Goal: Browse casually: Explore the website without a specific task or goal

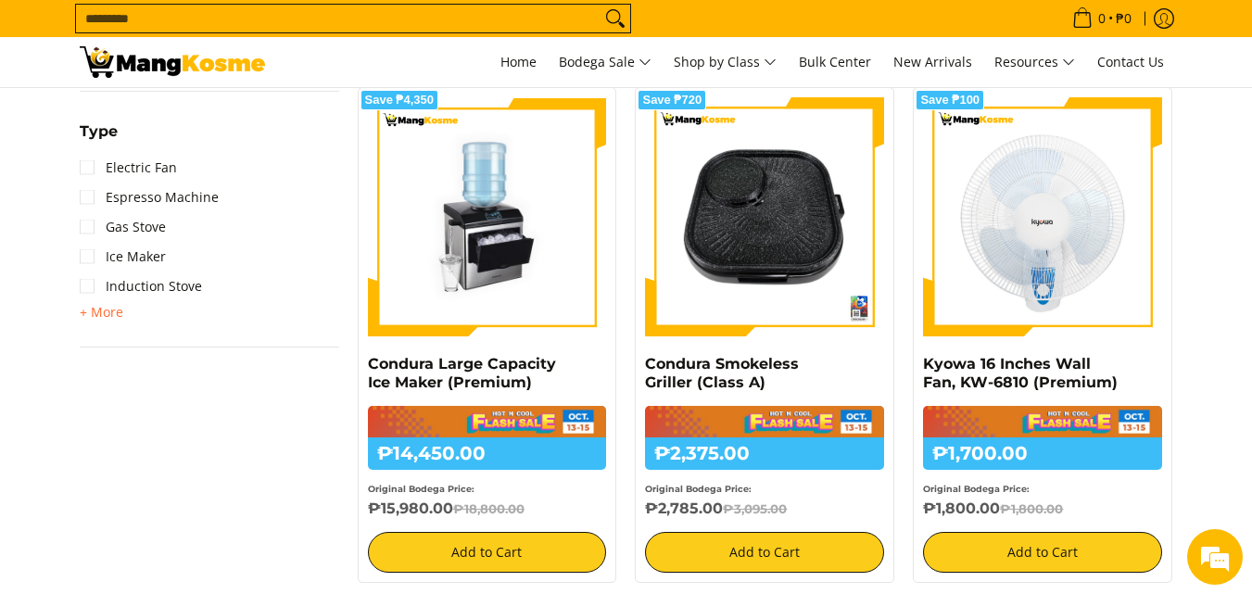
scroll to position [927, 0]
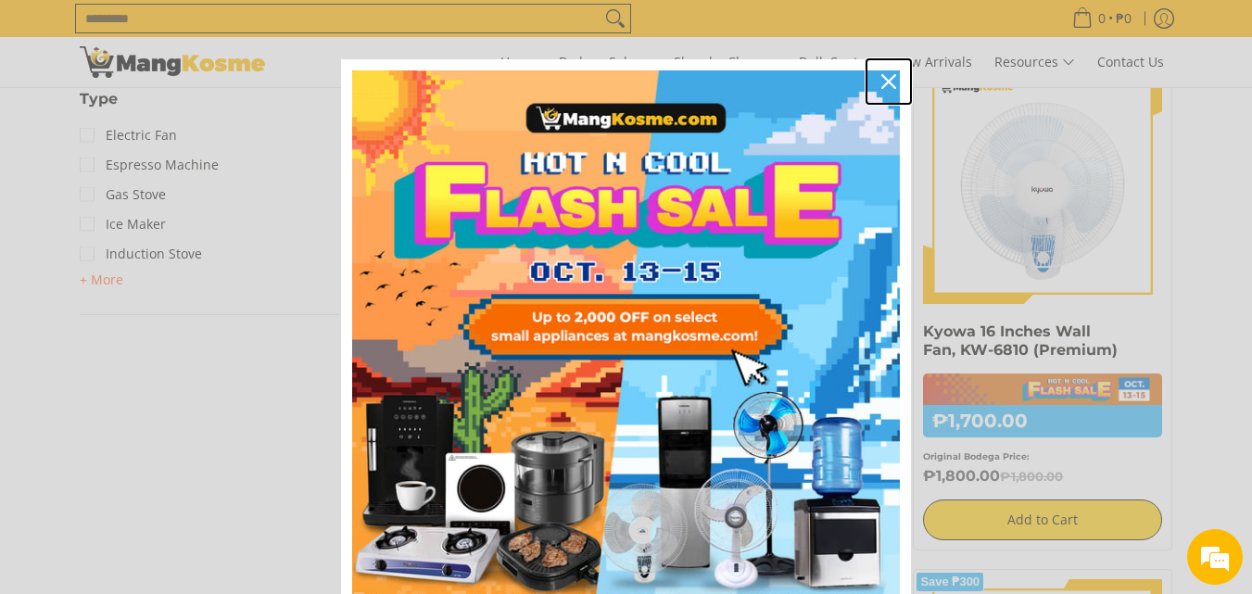
click at [887, 92] on div "Close" at bounding box center [889, 82] width 30 height 30
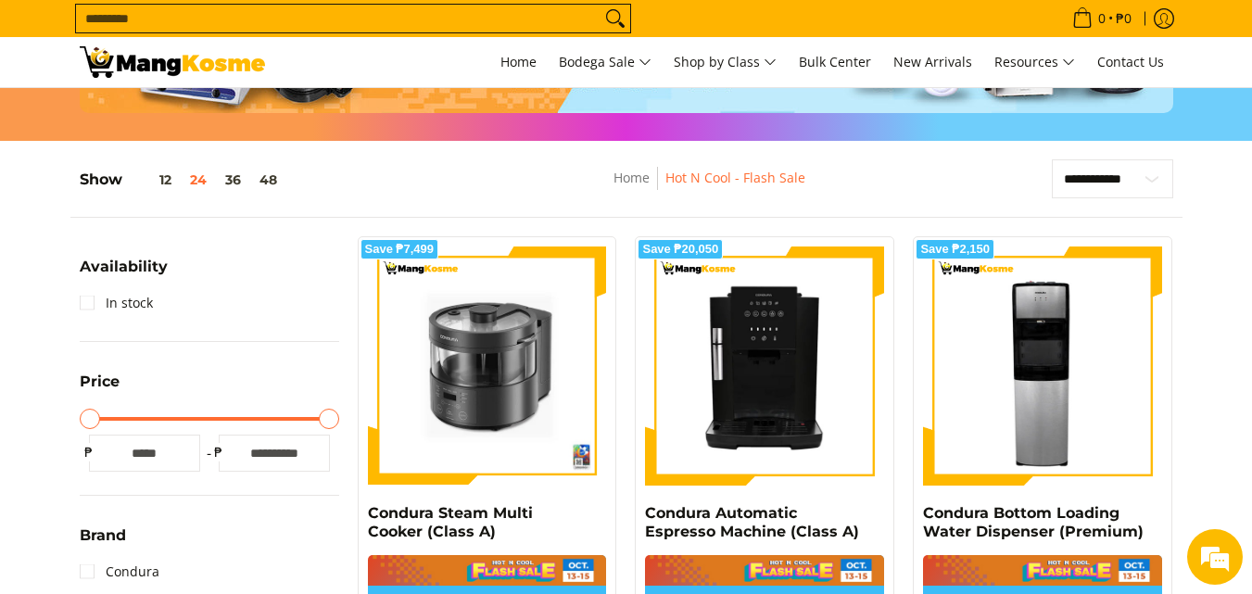
scroll to position [185, 0]
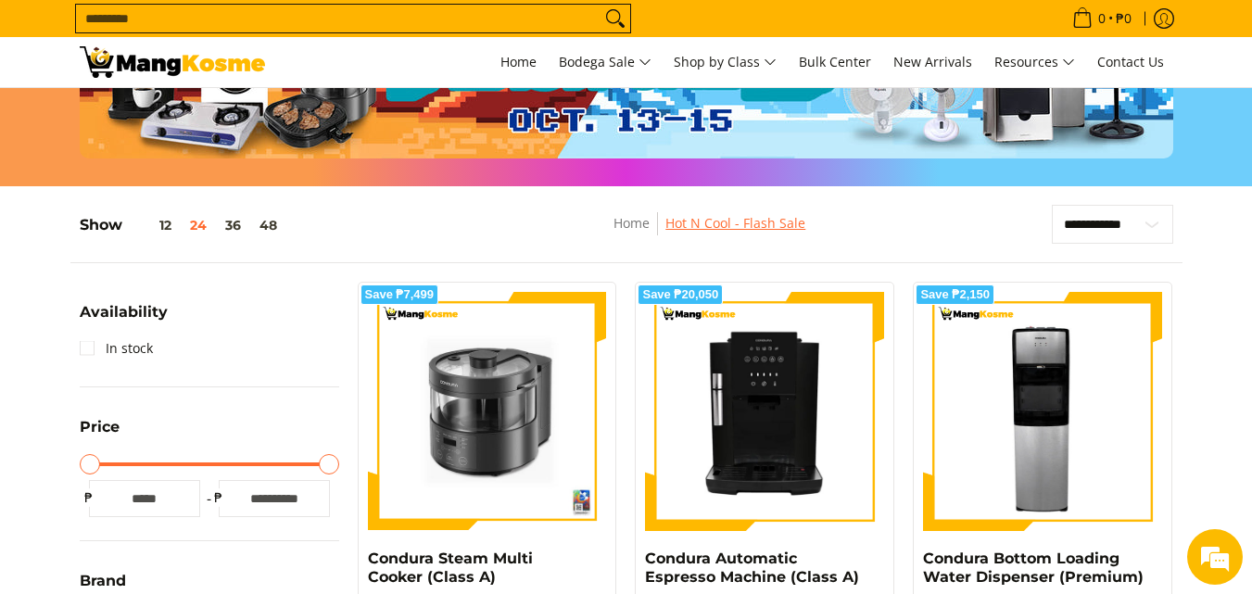
click at [729, 223] on link "Hot N Cool - Flash Sale" at bounding box center [736, 223] width 140 height 18
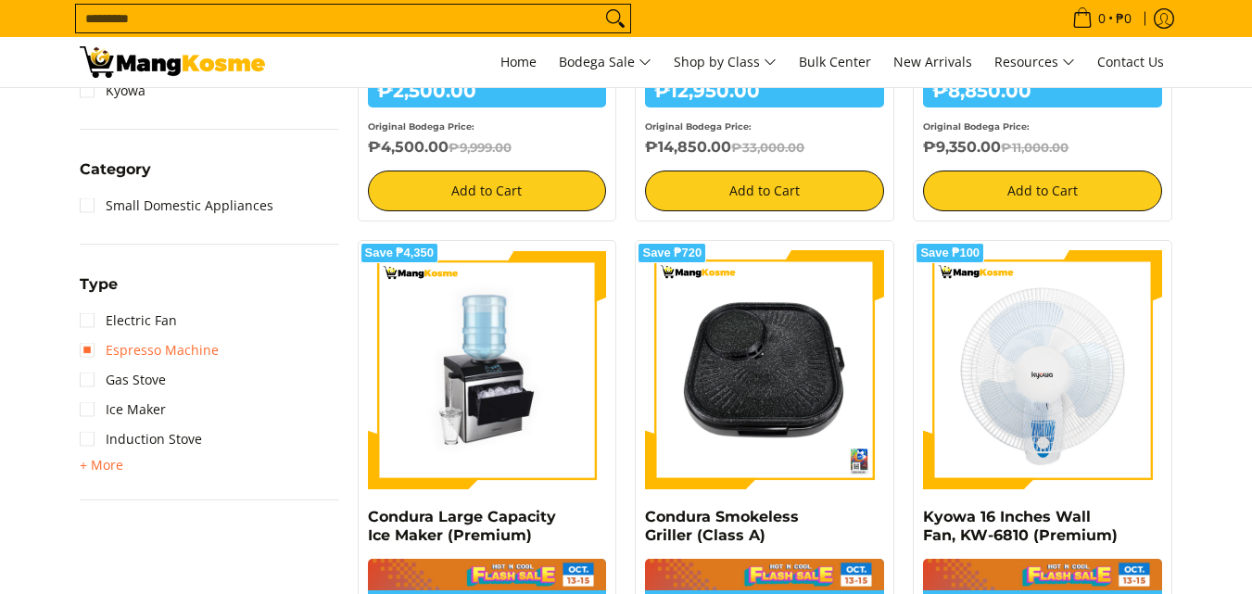
click at [187, 355] on link "Espresso Machine" at bounding box center [149, 351] width 139 height 30
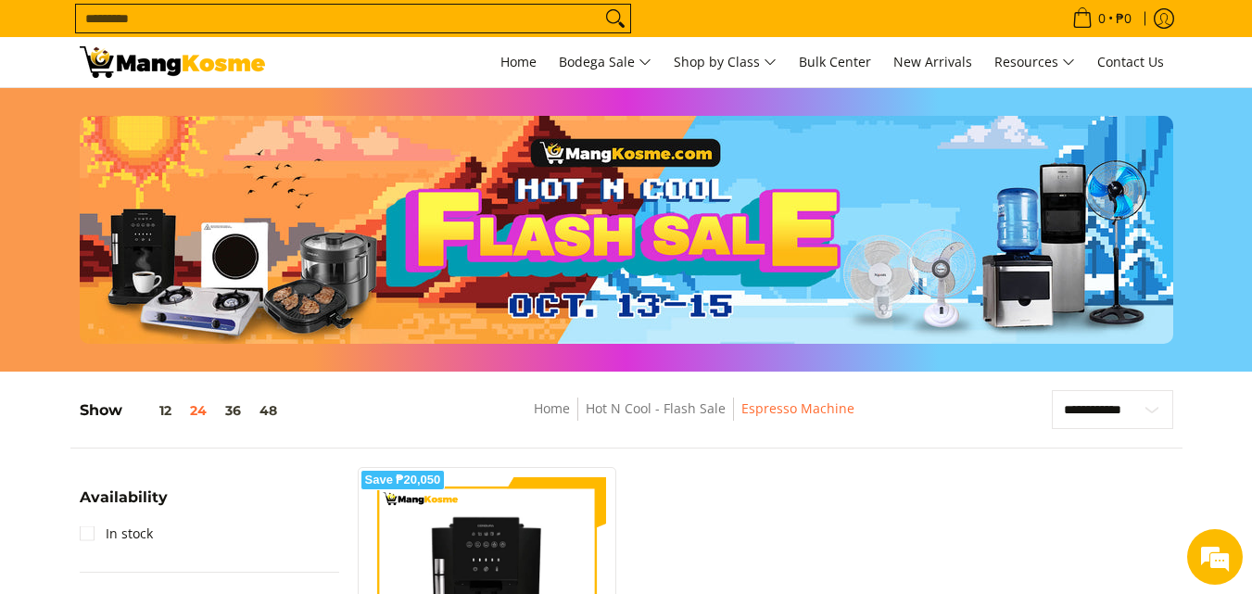
drag, startPoint x: 423, startPoint y: 326, endPoint x: 355, endPoint y: 319, distance: 68.1
drag, startPoint x: 355, startPoint y: 319, endPoint x: 343, endPoint y: 319, distance: 12.0
drag, startPoint x: 343, startPoint y: 319, endPoint x: 111, endPoint y: 410, distance: 248.9
click at [111, 410] on h5 "Show 12 24 36 48" at bounding box center [183, 410] width 207 height 19
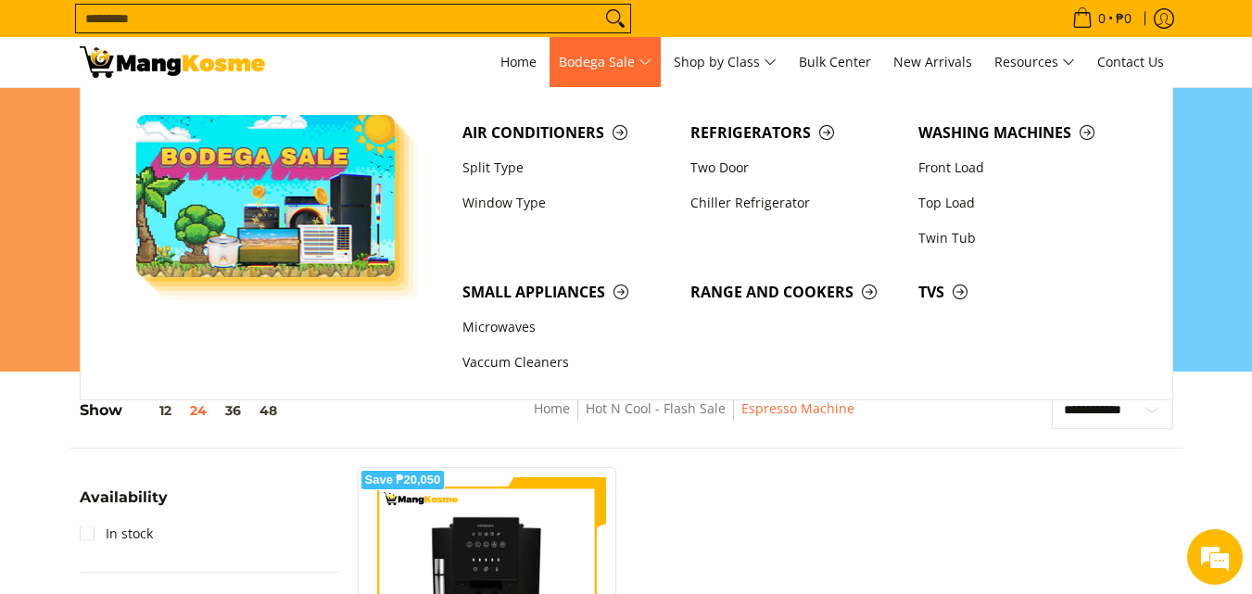
click at [630, 70] on span "Bodega Sale" at bounding box center [605, 62] width 93 height 23
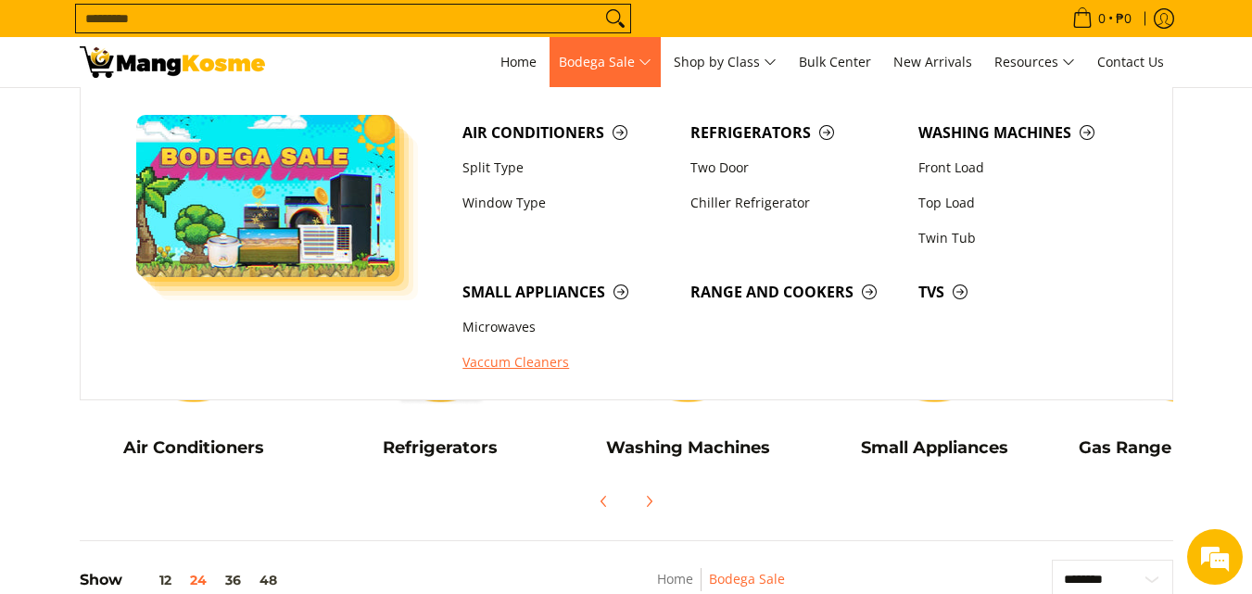
click at [525, 361] on link "Vaccum Cleaners" at bounding box center [567, 363] width 228 height 35
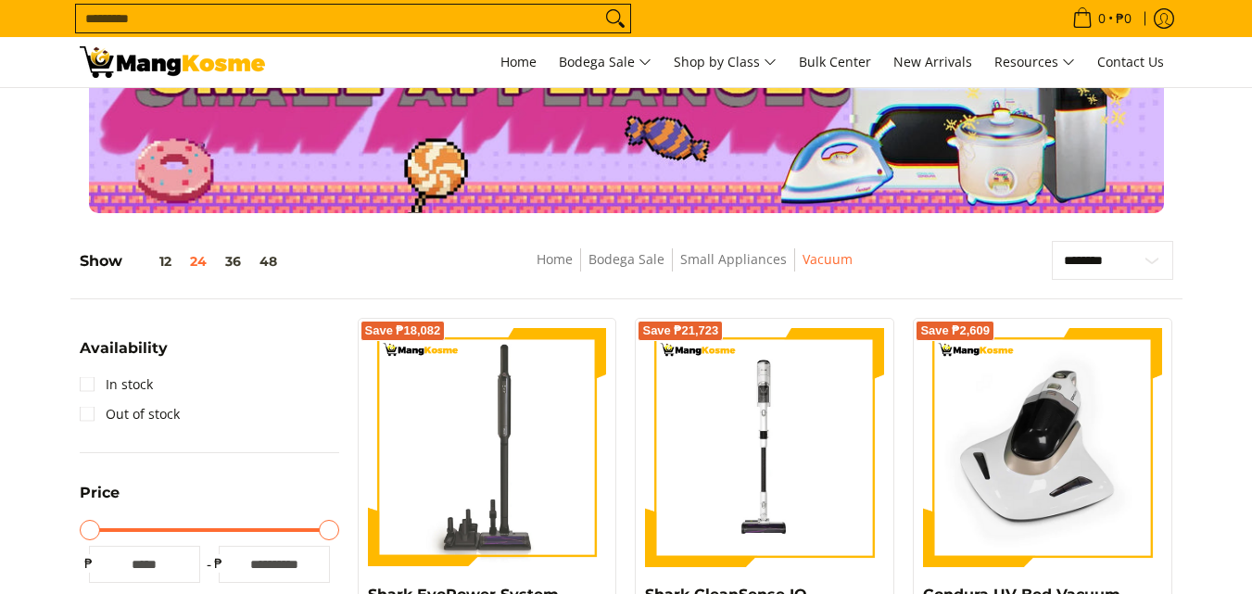
scroll to position [93, 0]
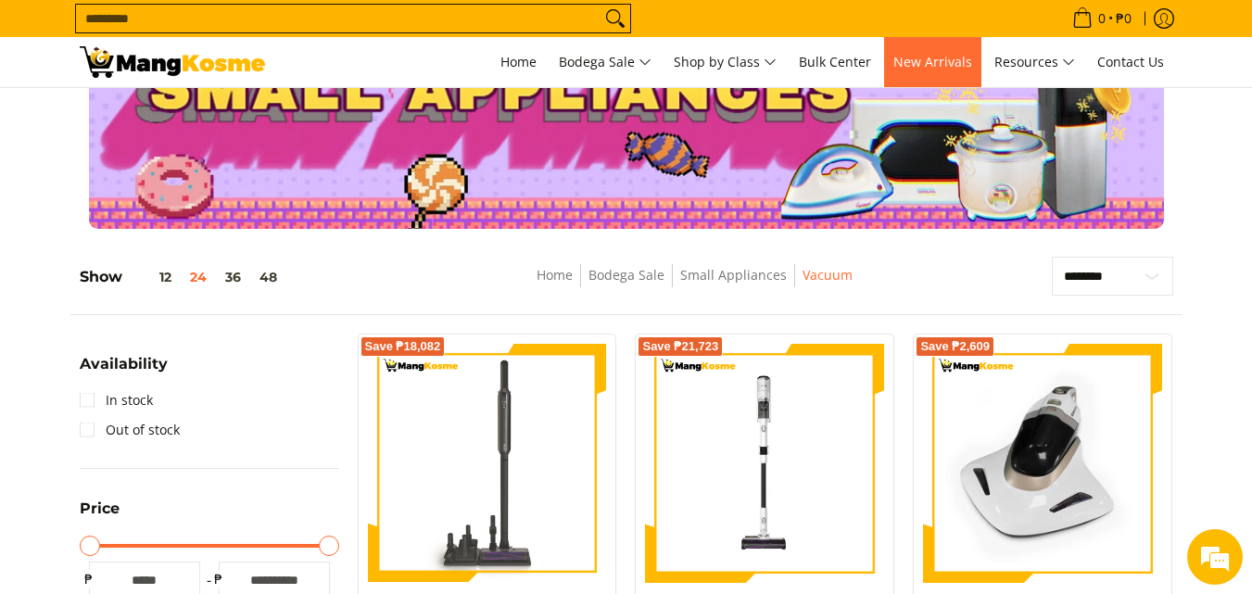
click at [924, 64] on span "New Arrivals" at bounding box center [933, 62] width 79 height 18
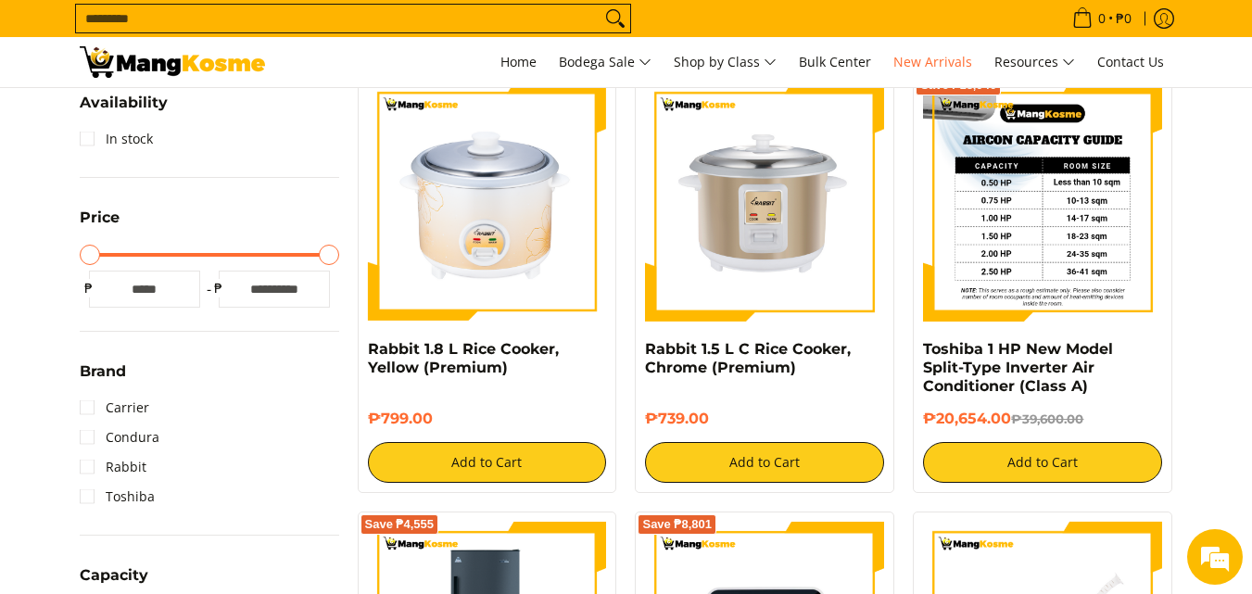
scroll to position [185, 0]
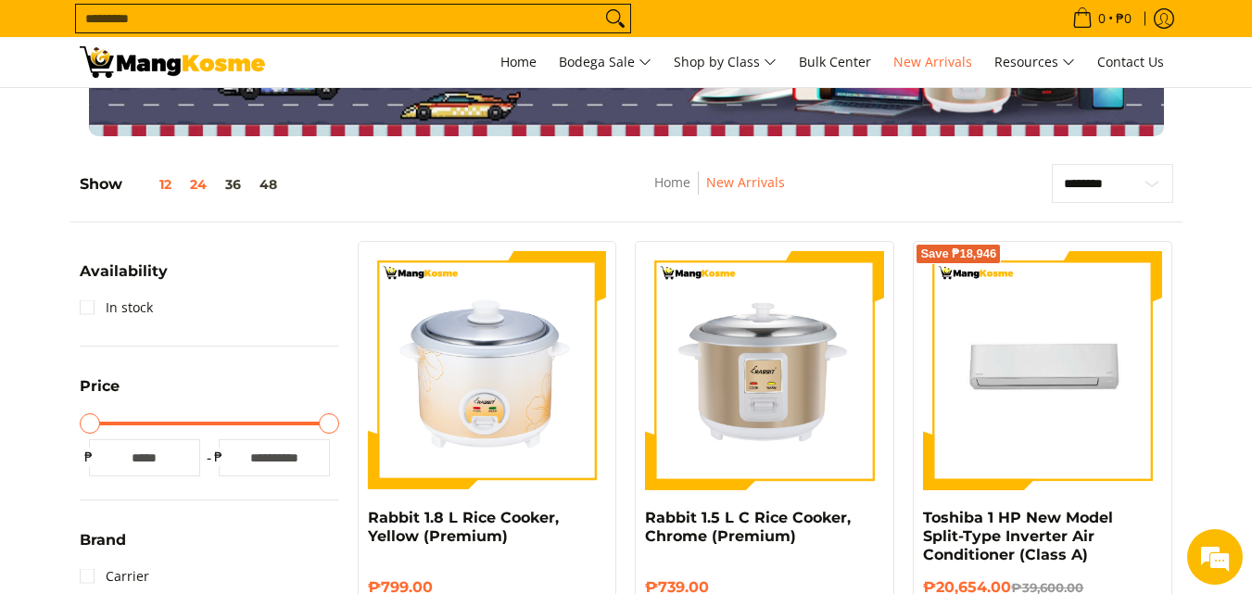
click at [163, 191] on button "12" at bounding box center [151, 184] width 58 height 15
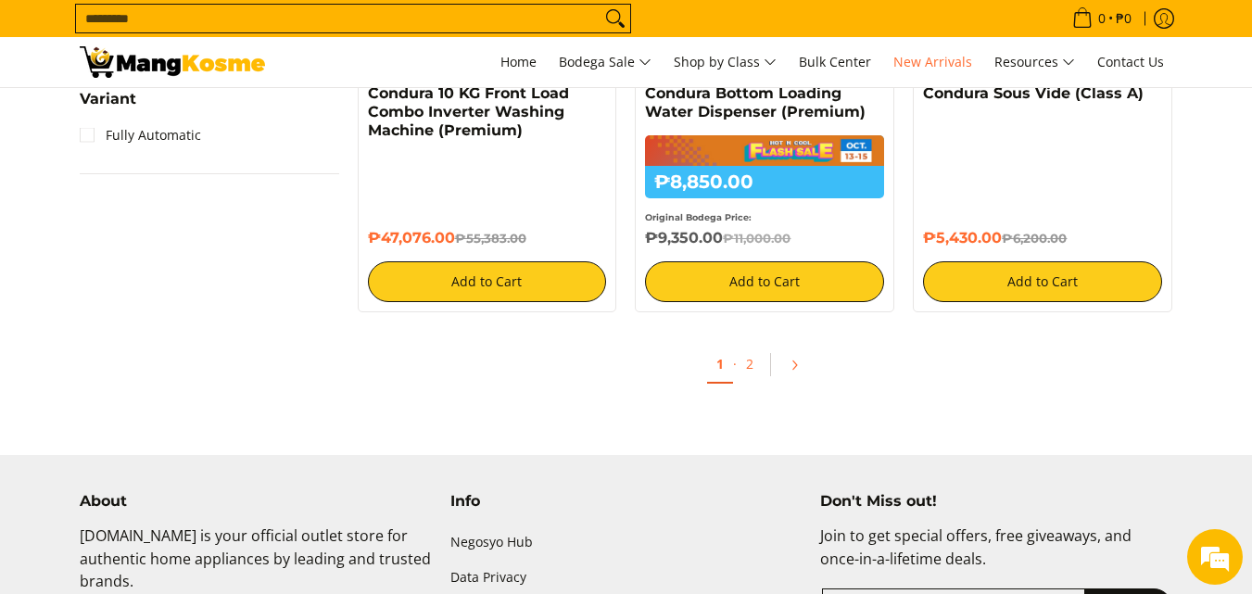
scroll to position [1930, 0]
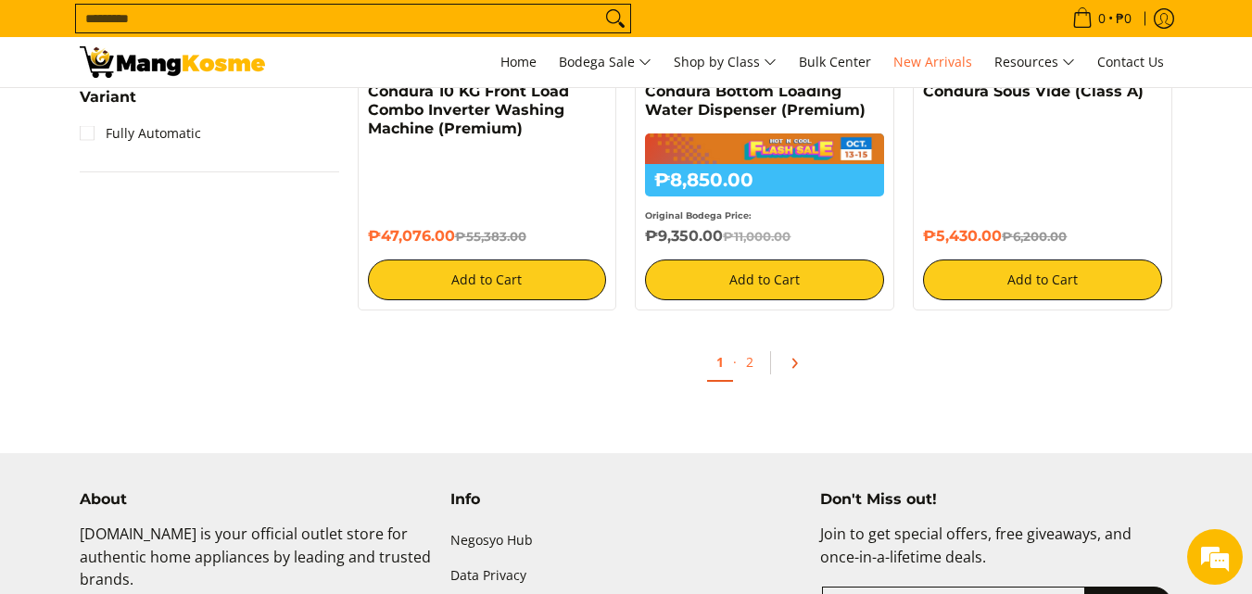
click at [788, 360] on icon "Pagination" at bounding box center [794, 363] width 13 height 13
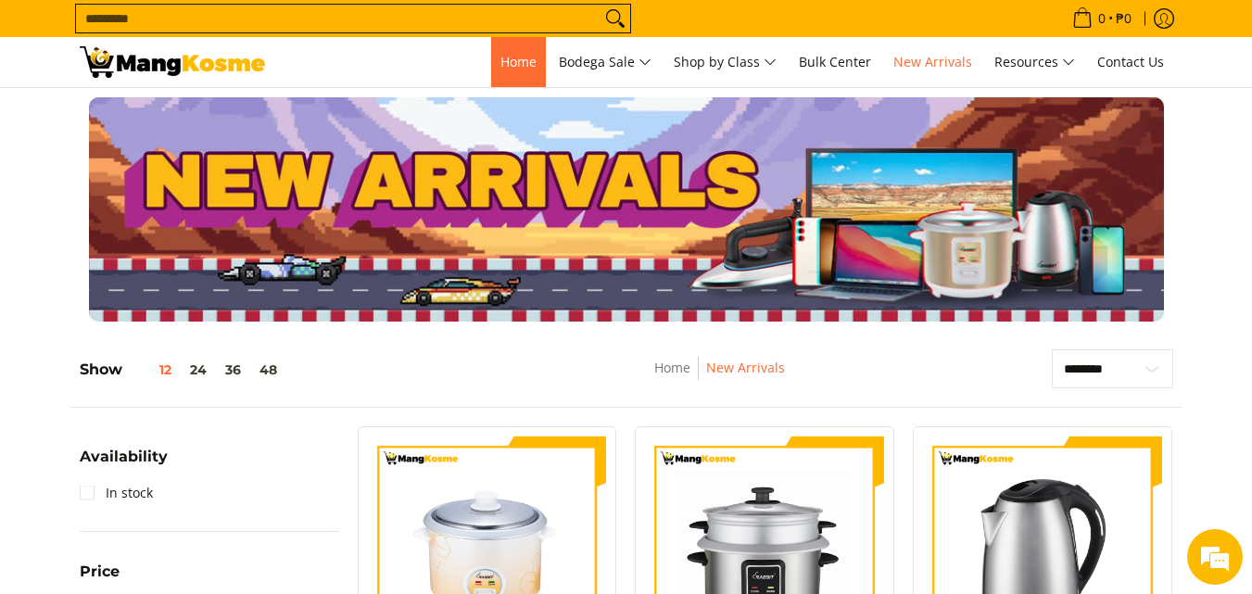
click at [504, 48] on link "Home" at bounding box center [518, 62] width 55 height 50
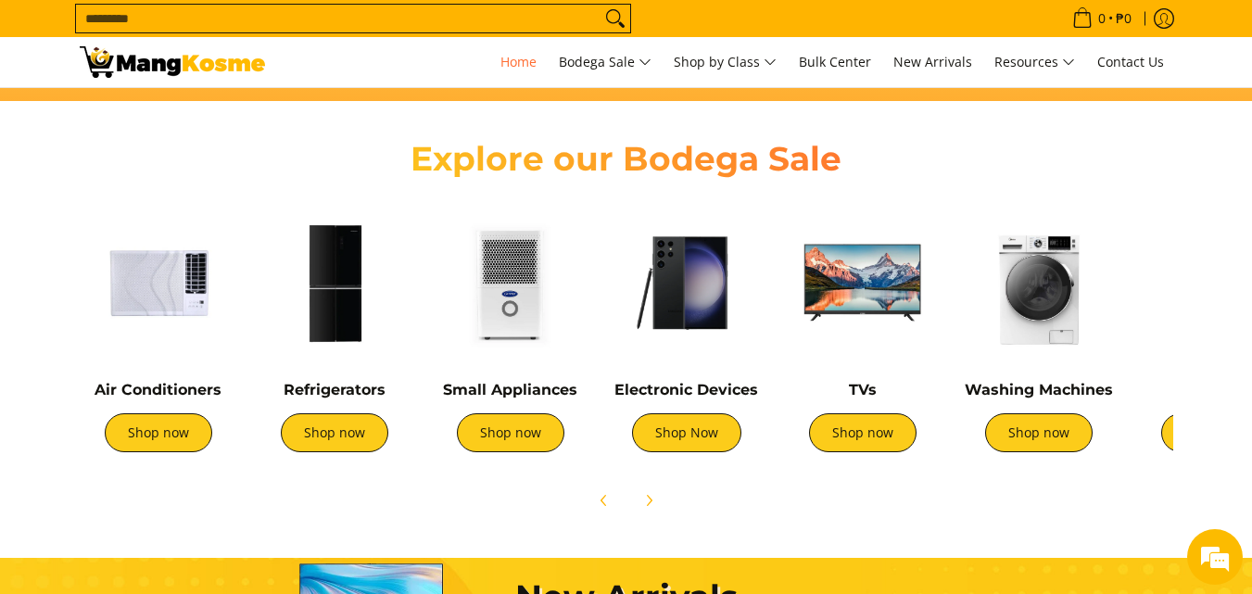
scroll to position [649, 0]
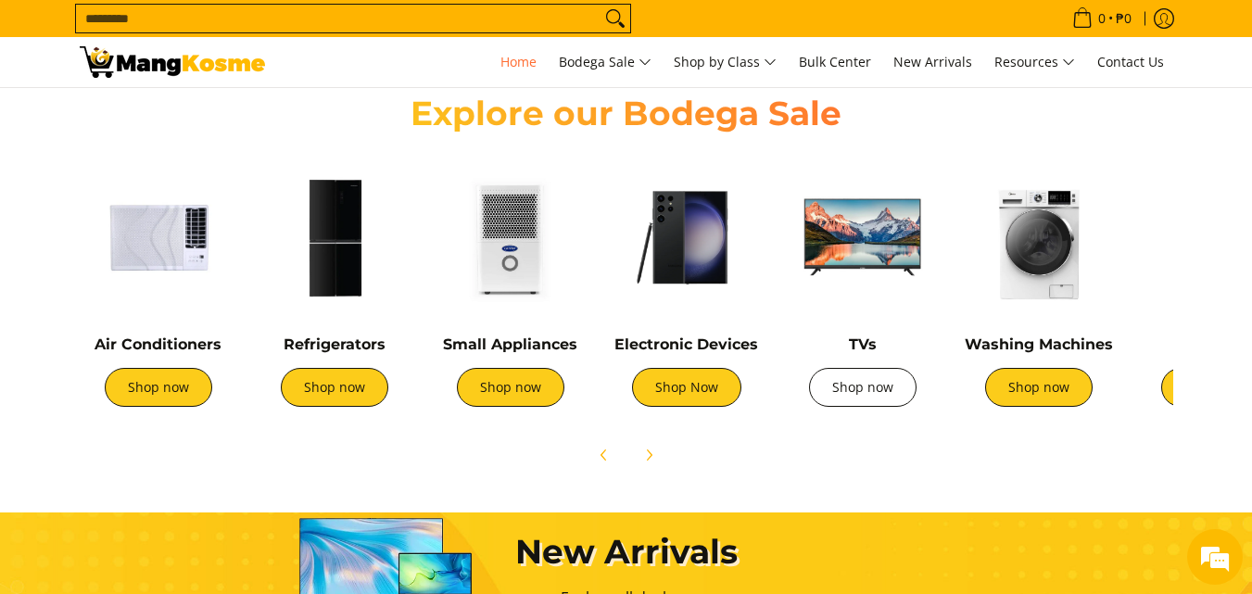
click at [891, 395] on link "Shop now" at bounding box center [863, 387] width 108 height 39
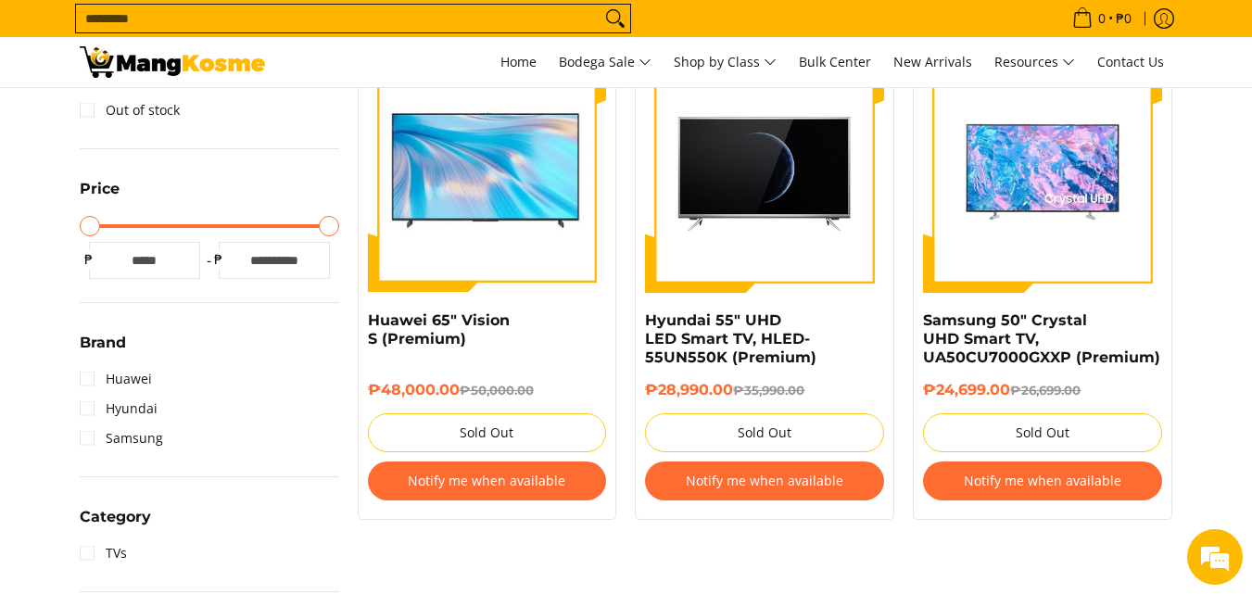
scroll to position [371, 0]
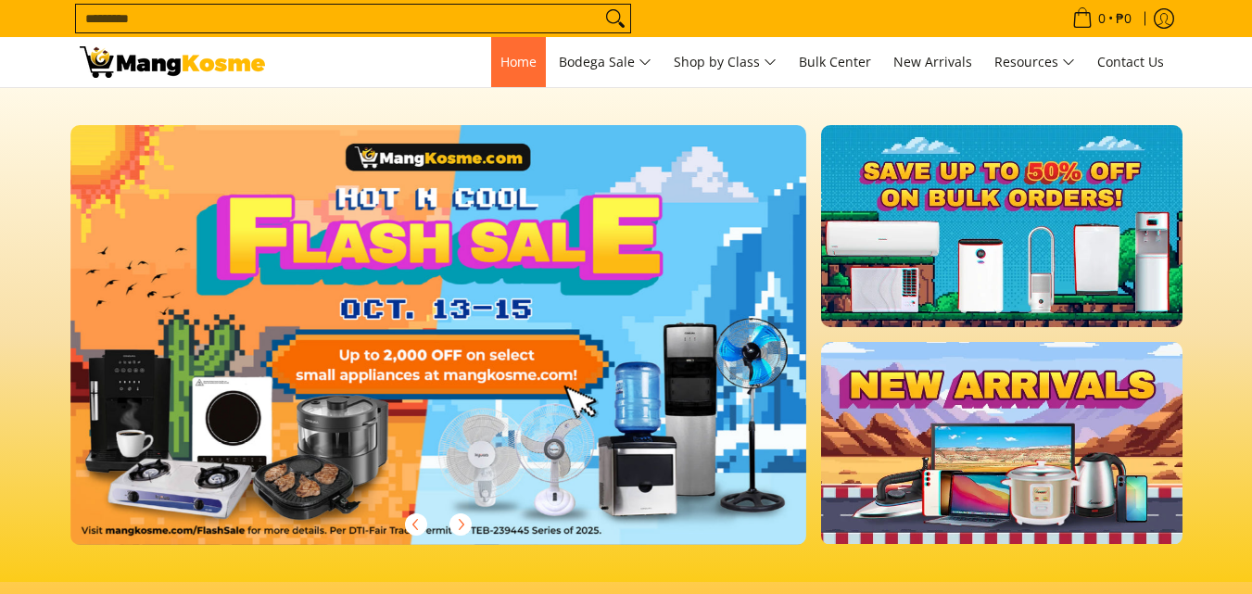
click at [511, 77] on link "Home" at bounding box center [518, 62] width 55 height 50
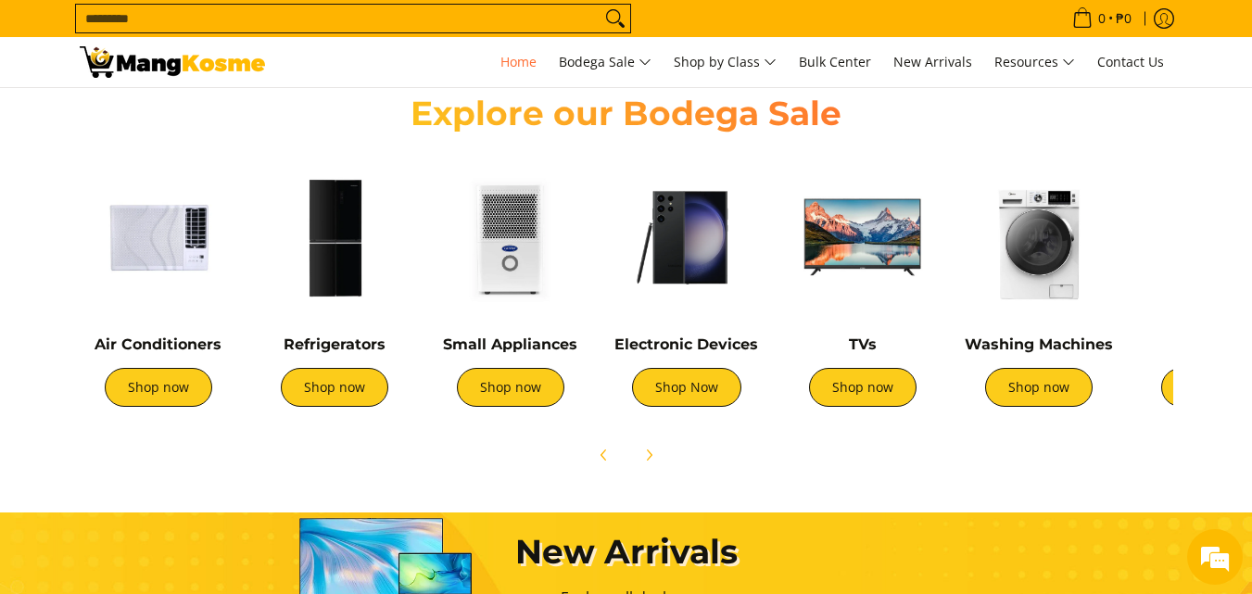
click at [709, 242] on img at bounding box center [687, 237] width 158 height 158
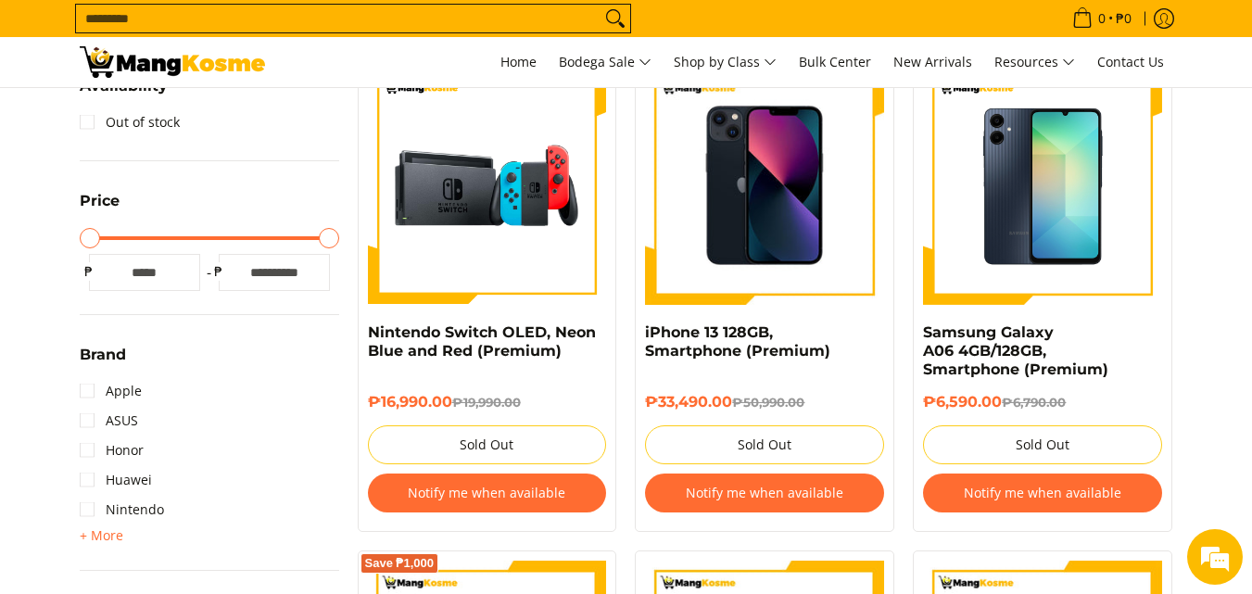
click at [497, 500] on button "Notify me when available" at bounding box center [487, 493] width 239 height 39
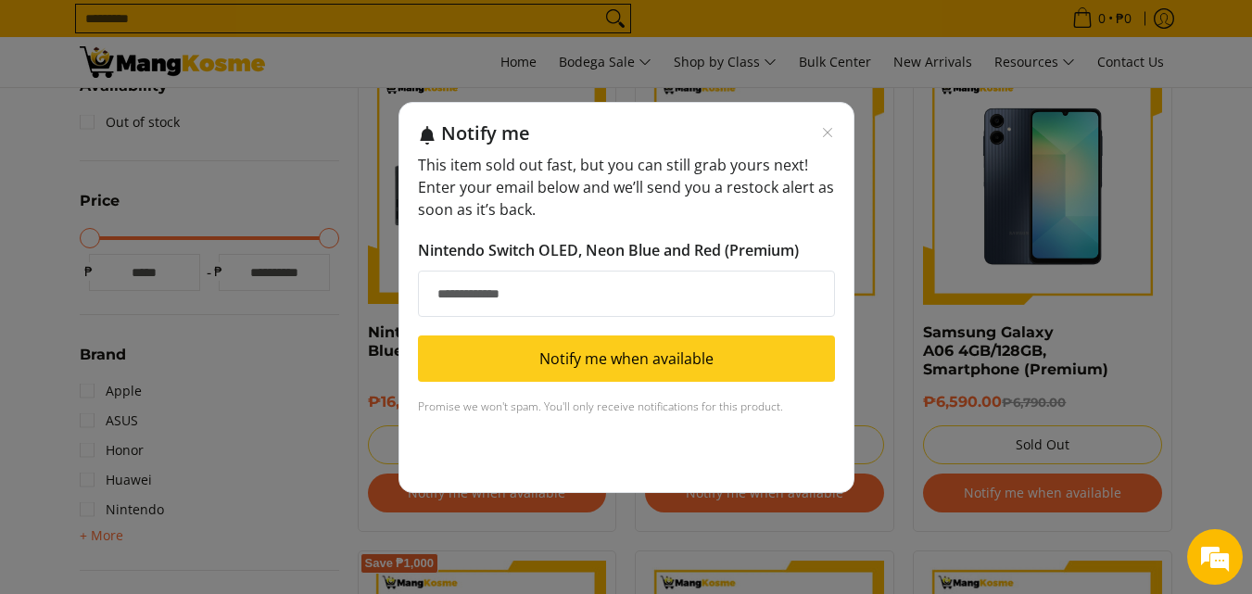
click at [666, 302] on input "Email address" at bounding box center [626, 294] width 417 height 46
type input "**********"
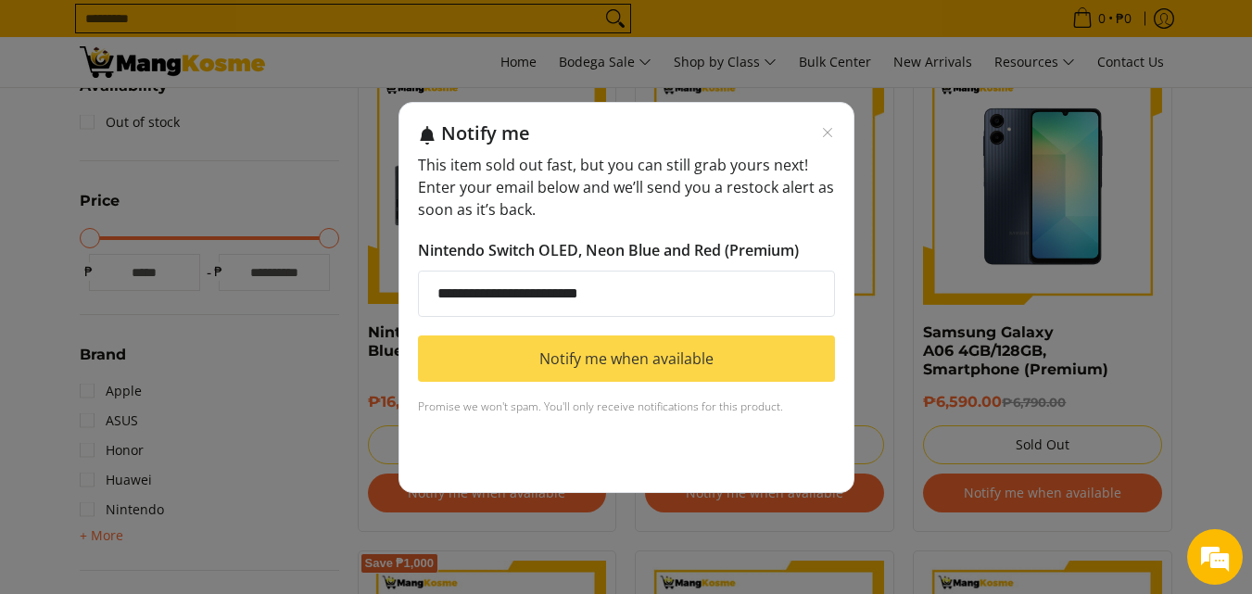
click at [791, 361] on button "Notify me when available" at bounding box center [626, 359] width 417 height 46
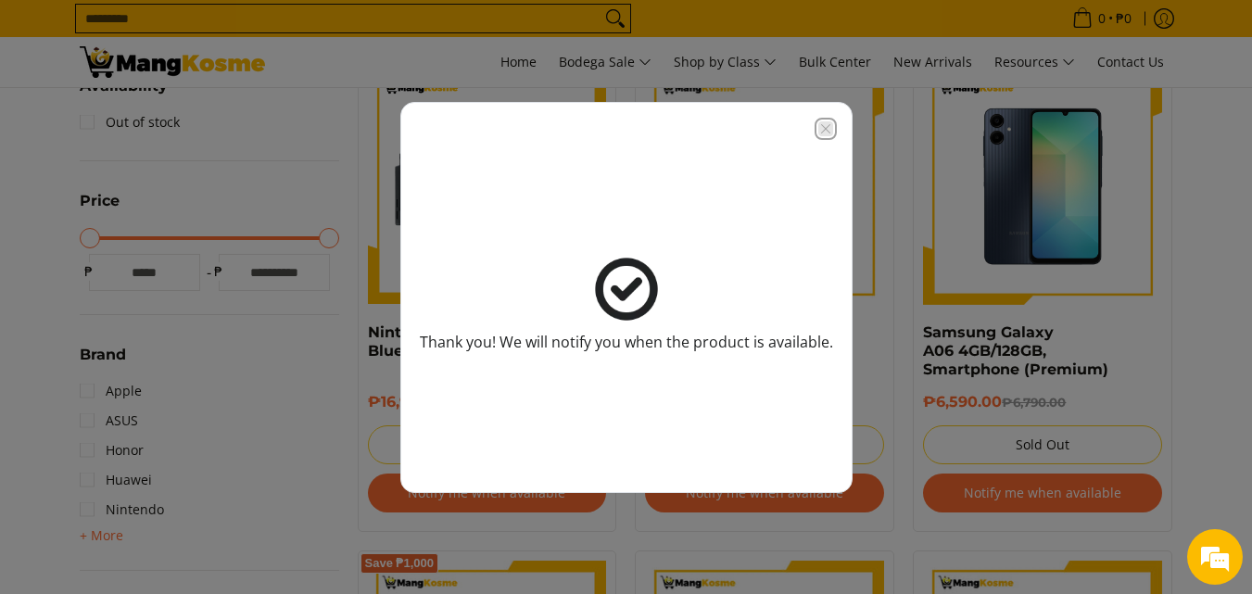
click at [818, 126] on icon "Close modal" at bounding box center [825, 128] width 15 height 15
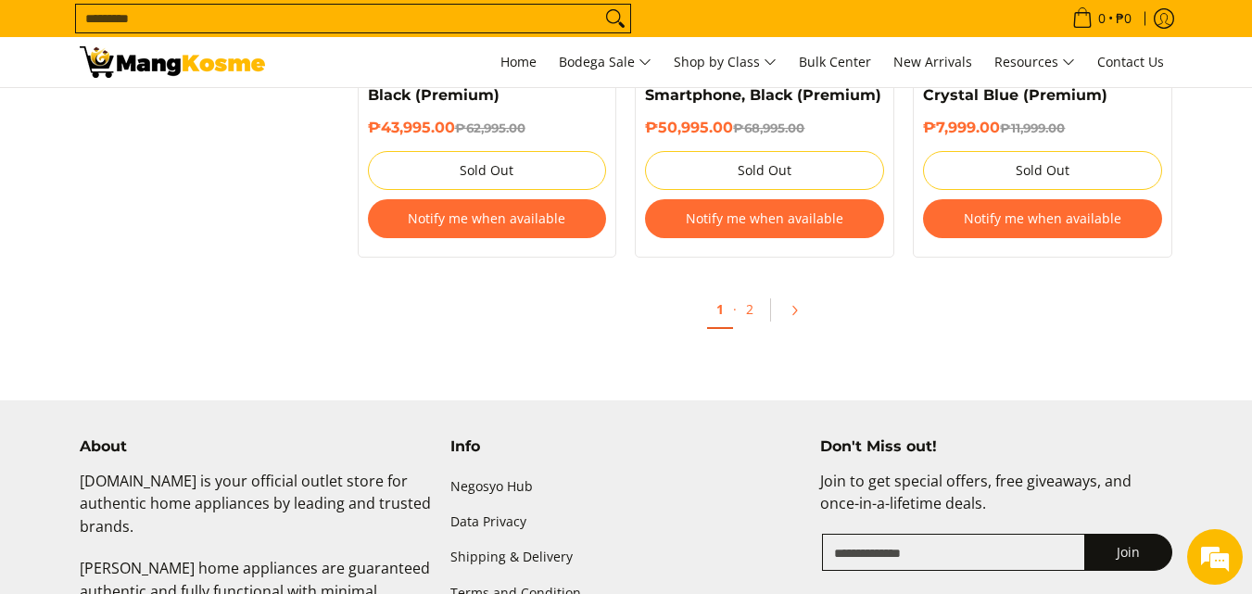
scroll to position [2225, 0]
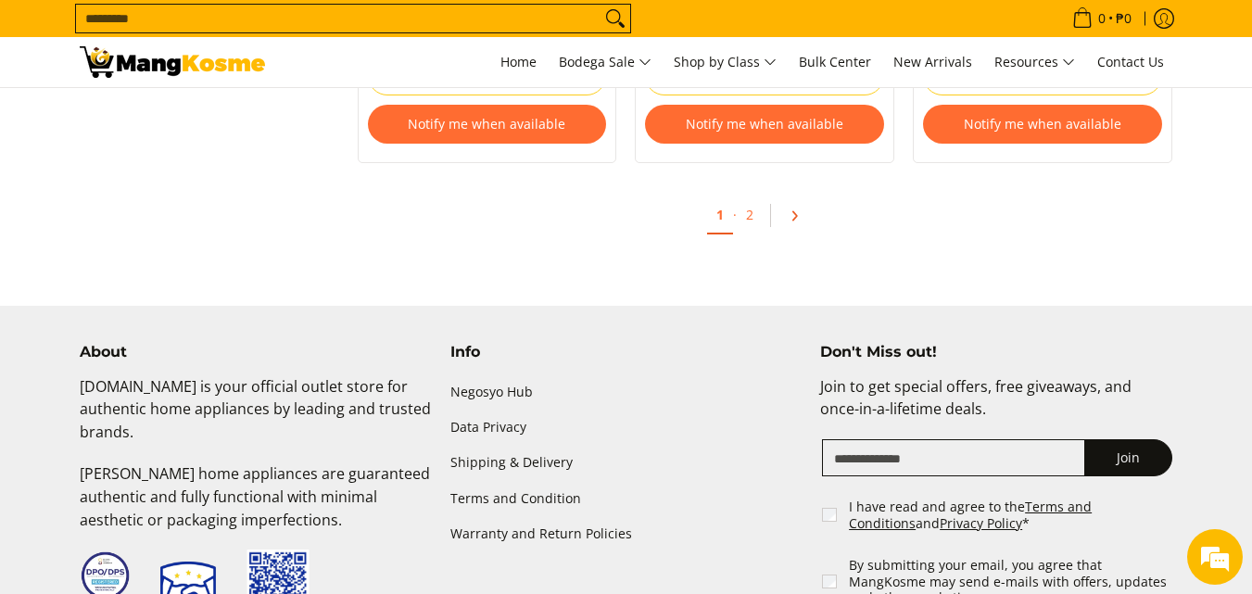
click at [792, 212] on icon "Pagination" at bounding box center [794, 215] width 13 height 13
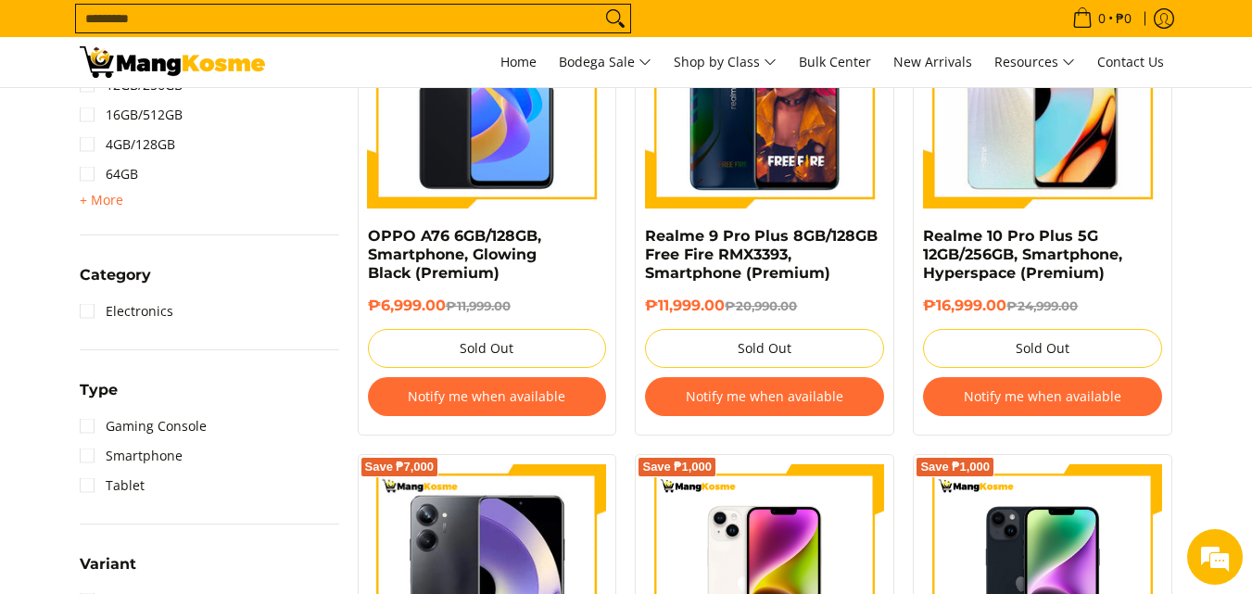
scroll to position [742, 0]
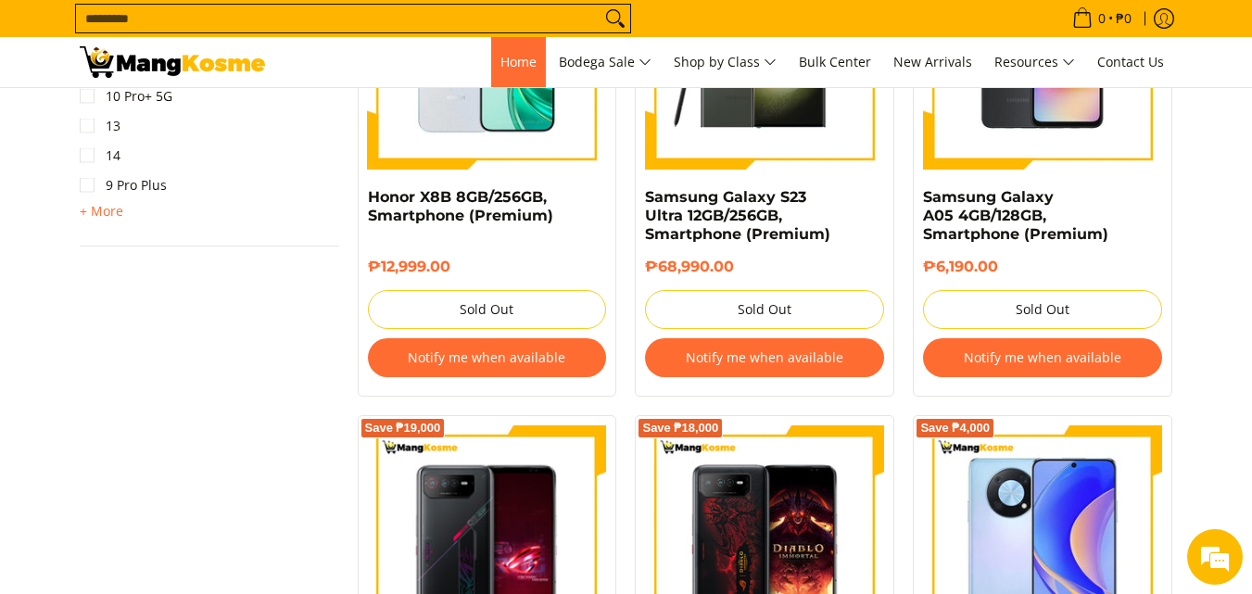
click at [501, 55] on span "Home" at bounding box center [519, 62] width 36 height 18
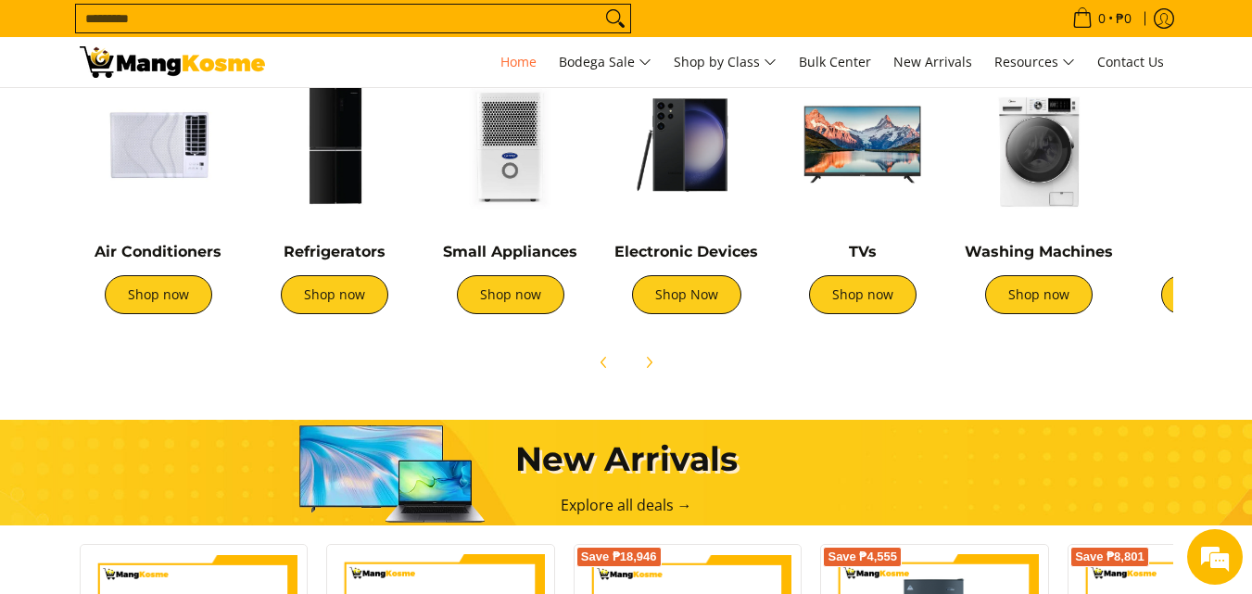
scroll to position [0, 737]
click at [654, 362] on icon "Next" at bounding box center [648, 362] width 15 height 15
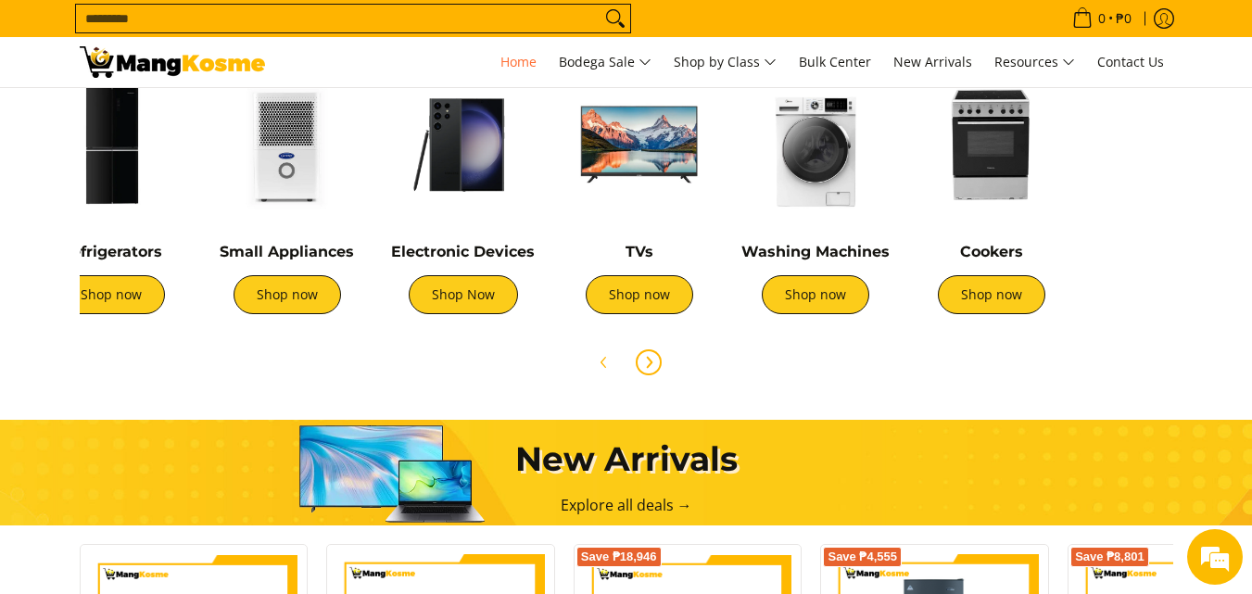
scroll to position [0, 618]
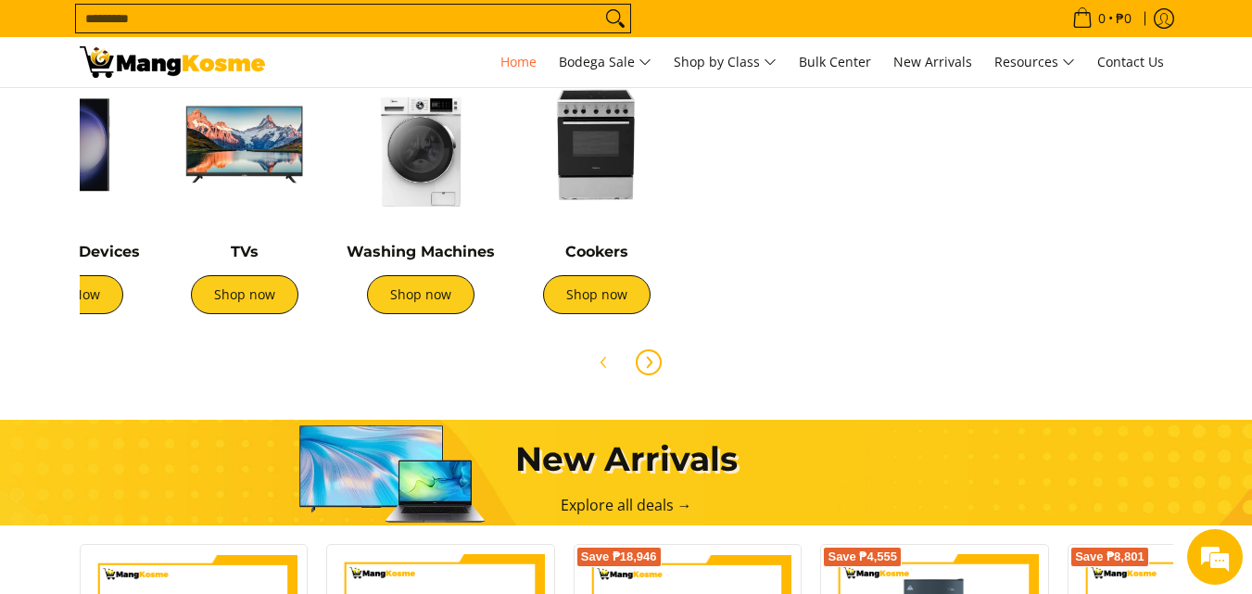
click at [568, 158] on img at bounding box center [597, 145] width 158 height 158
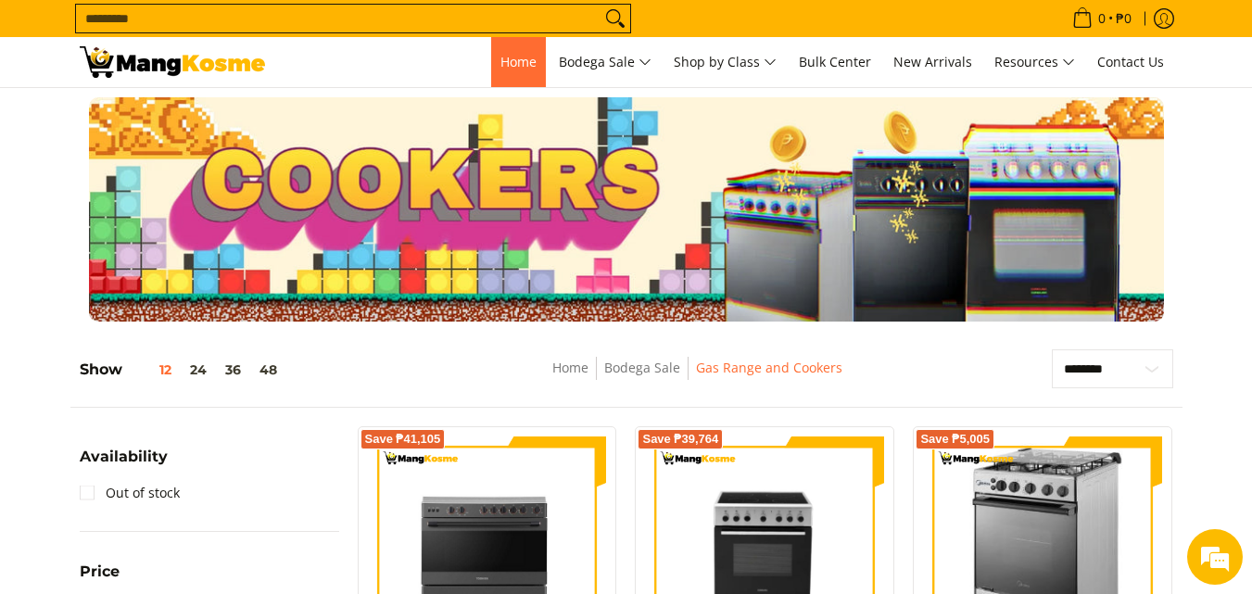
click at [515, 64] on span "Home" at bounding box center [519, 62] width 36 height 18
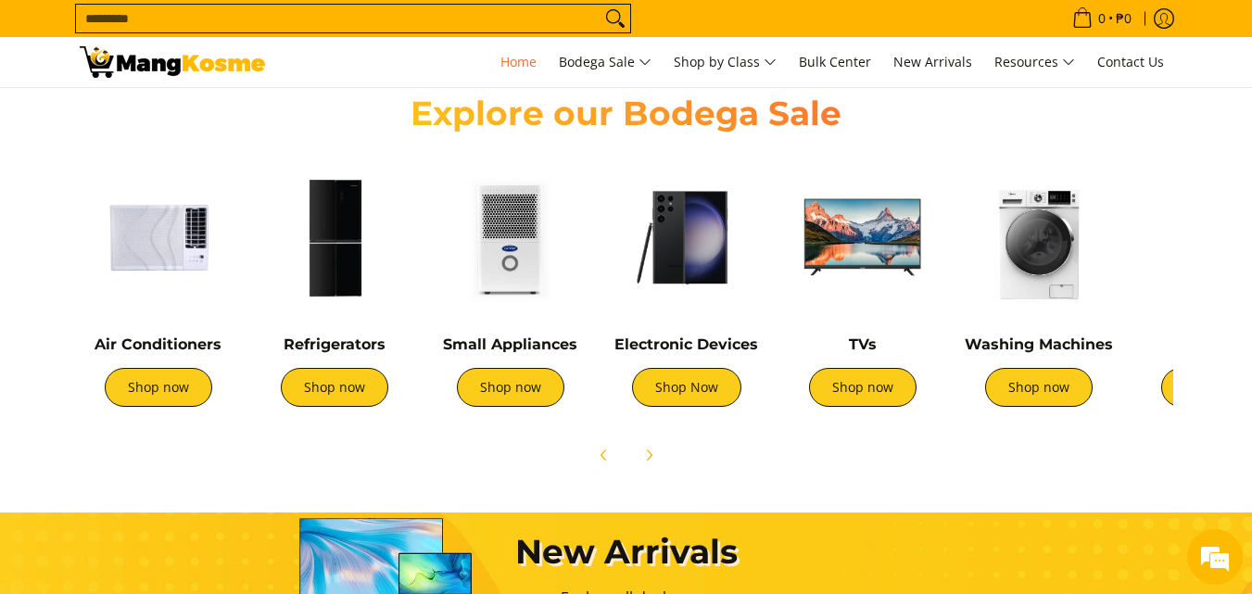
click at [497, 272] on img at bounding box center [511, 237] width 158 height 158
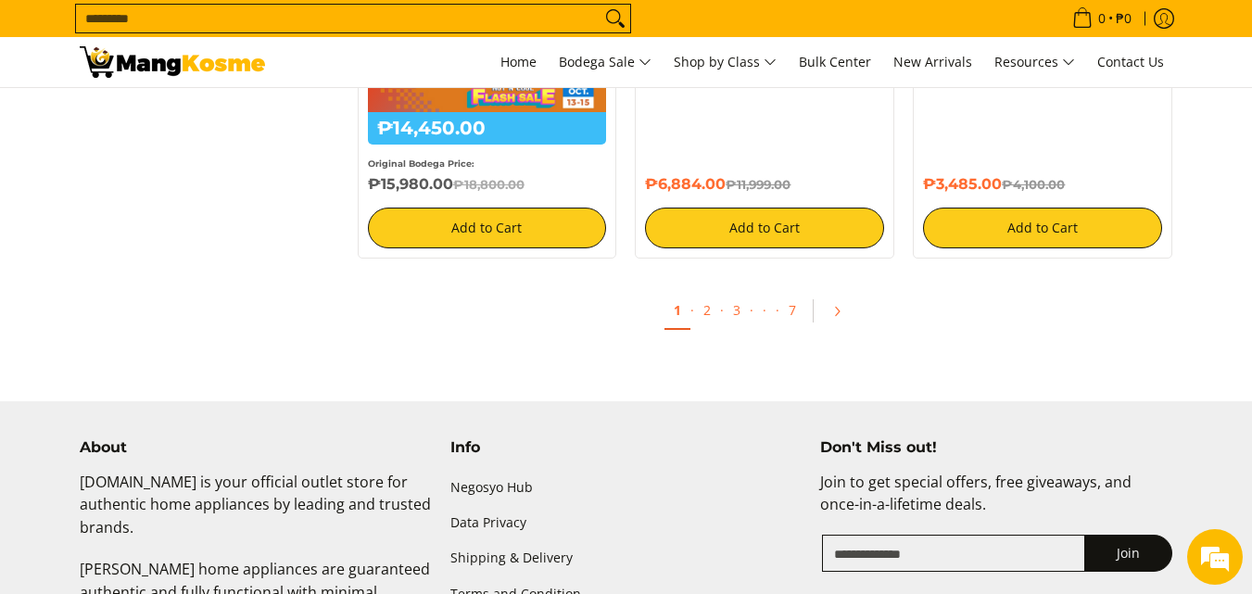
scroll to position [2225, 0]
